Goal: Information Seeking & Learning: Find specific page/section

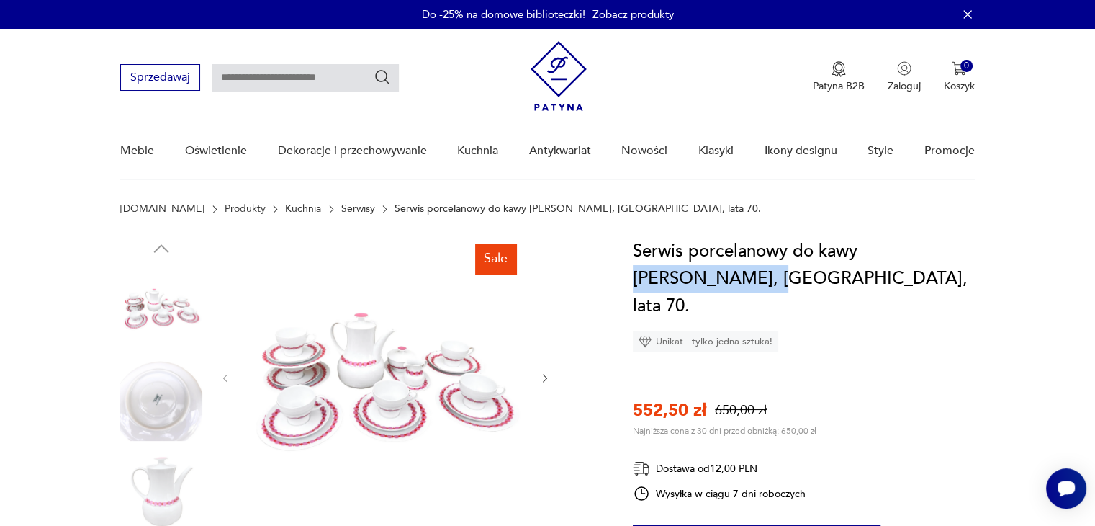
drag, startPoint x: 866, startPoint y: 248, endPoint x: 710, endPoint y: 279, distance: 159.2
click at [710, 279] on h1 "Serwis porcelanowy do kawy [PERSON_NAME], [GEOGRAPHIC_DATA], lata 70." at bounding box center [804, 279] width 342 height 82
copy h1 "[PERSON_NAME]"
click at [320, 81] on input "text" at bounding box center [305, 77] width 187 height 27
paste input "**********"
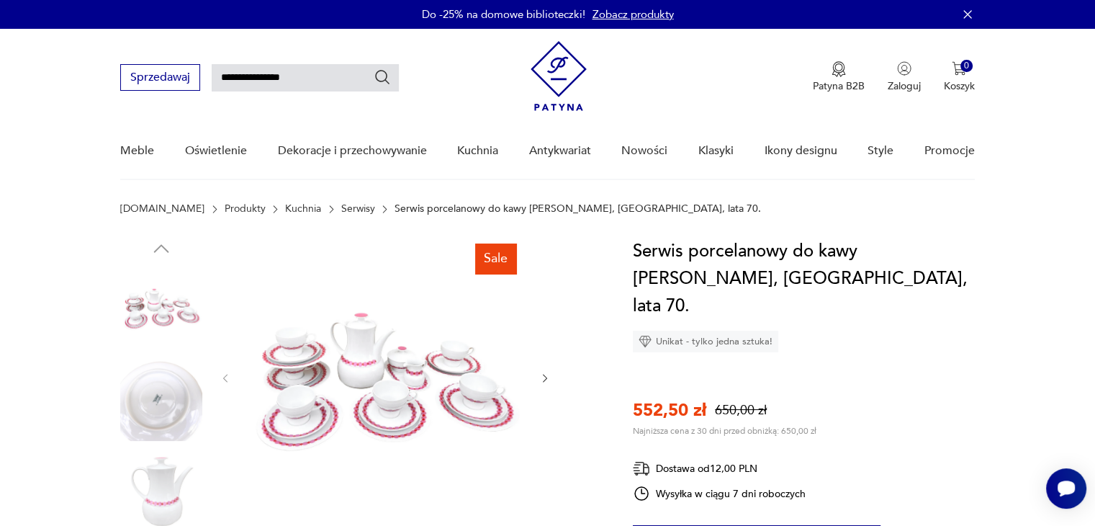
type input "**********"
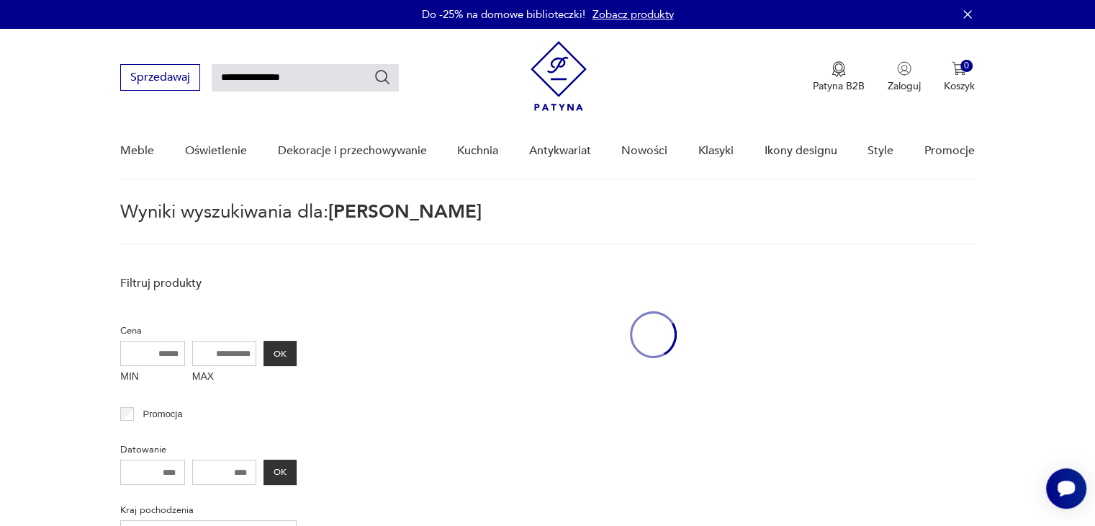
scroll to position [51, 0]
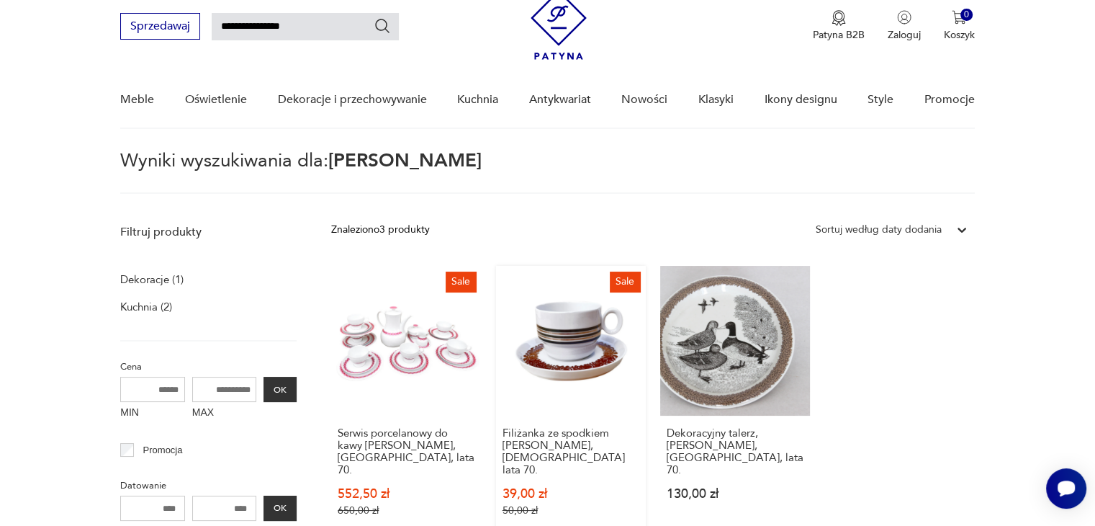
click at [533, 338] on link "Sale Filiżanka ze spodkiem [PERSON_NAME], [DEMOGRAPHIC_DATA] lata 70. 39,00 zł …" at bounding box center [571, 405] width 150 height 279
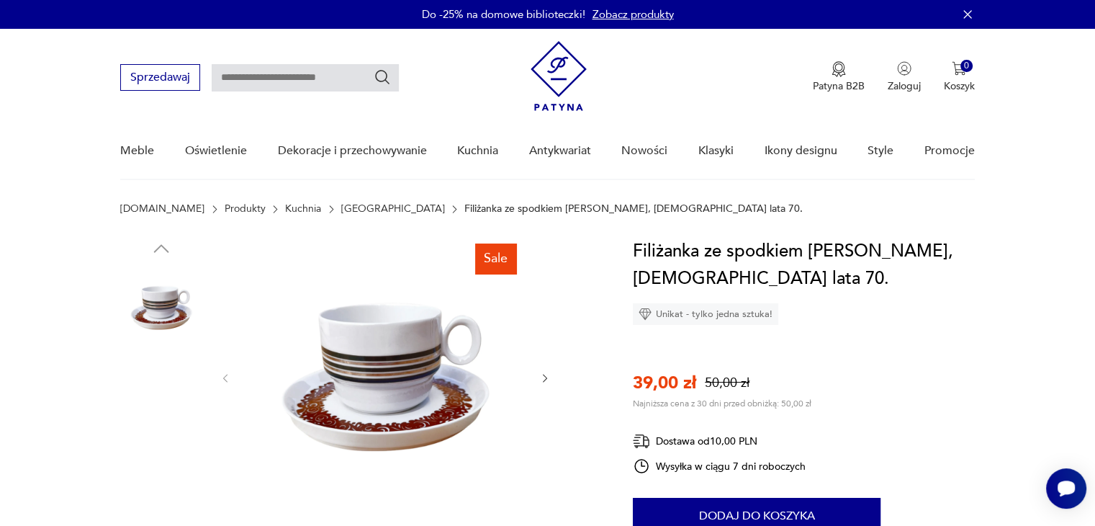
scroll to position [144, 0]
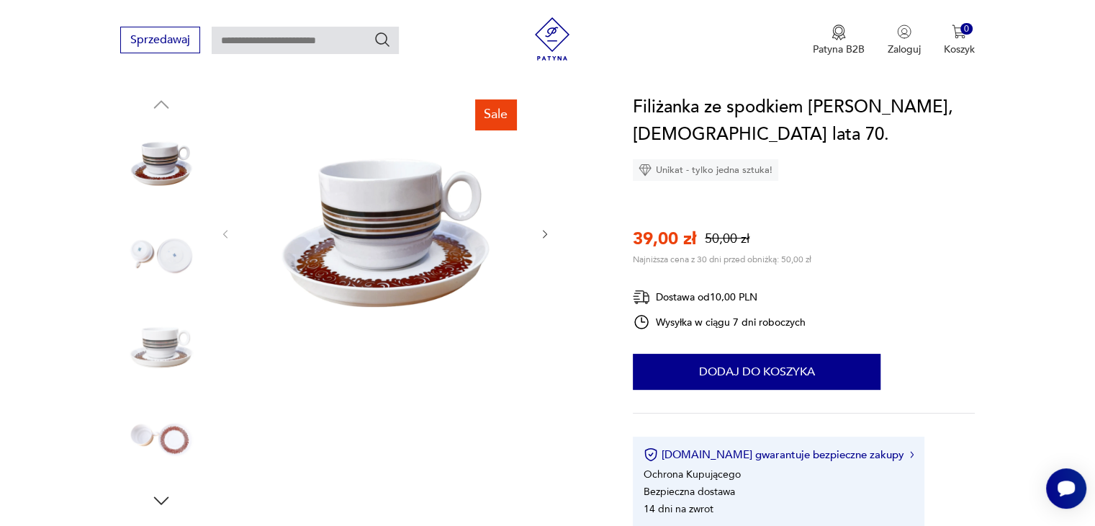
click at [171, 252] on img at bounding box center [161, 256] width 82 height 82
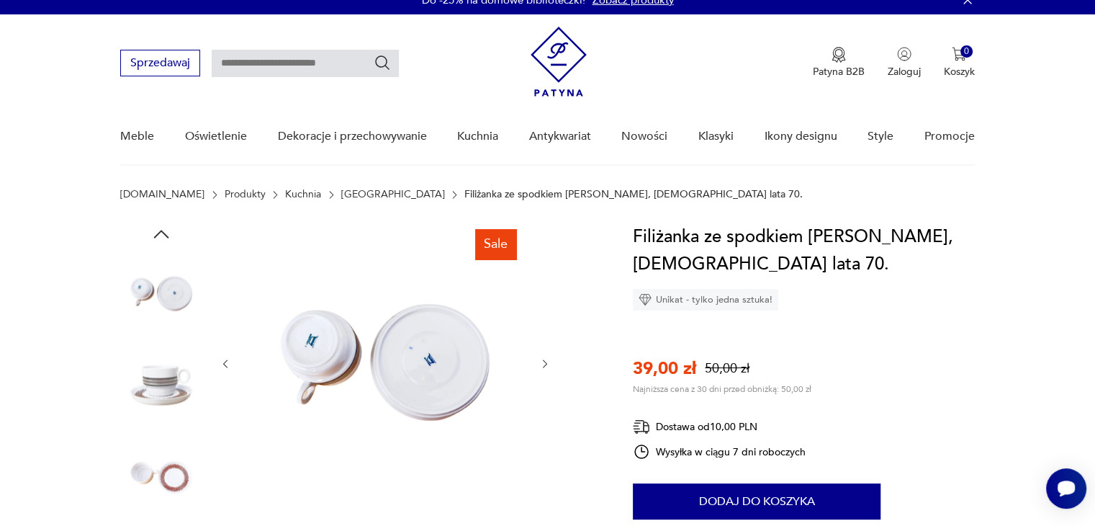
scroll to position [0, 0]
